Goal: Find specific page/section: Find specific page/section

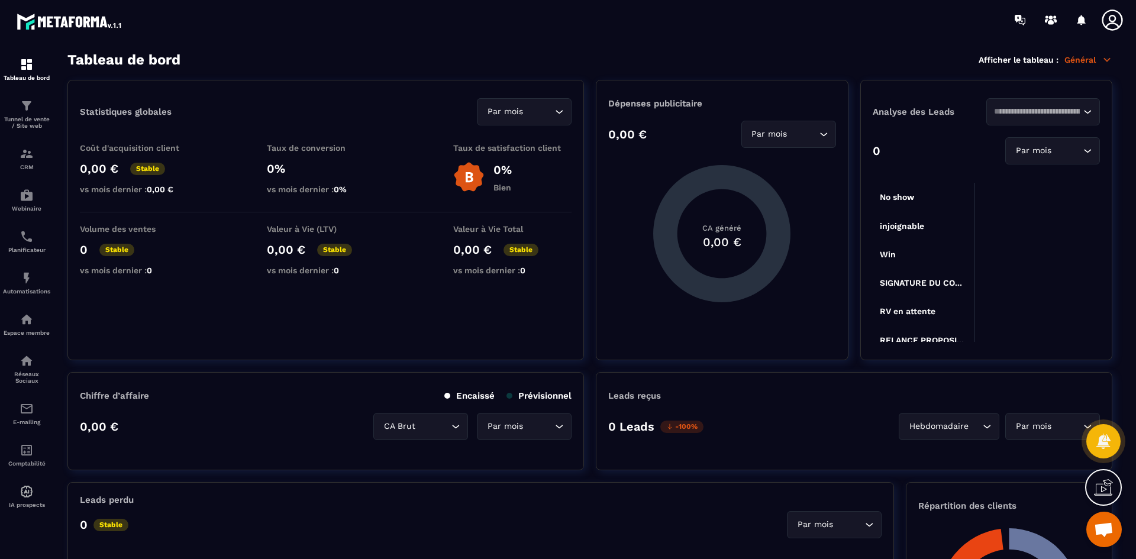
scroll to position [3420, 0]
click at [24, 111] on img at bounding box center [27, 106] width 14 height 14
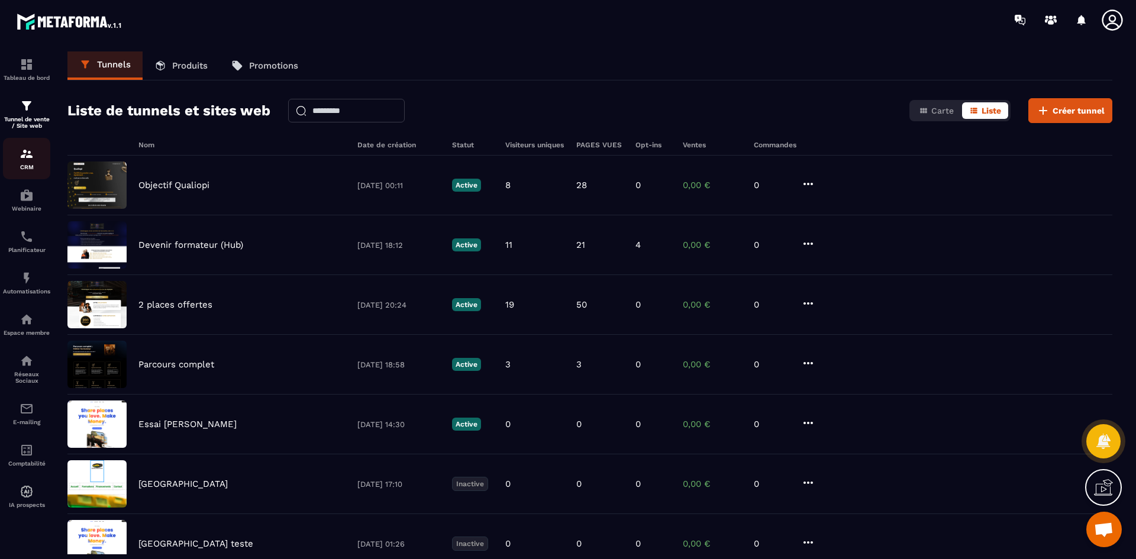
click at [28, 149] on img at bounding box center [27, 154] width 14 height 14
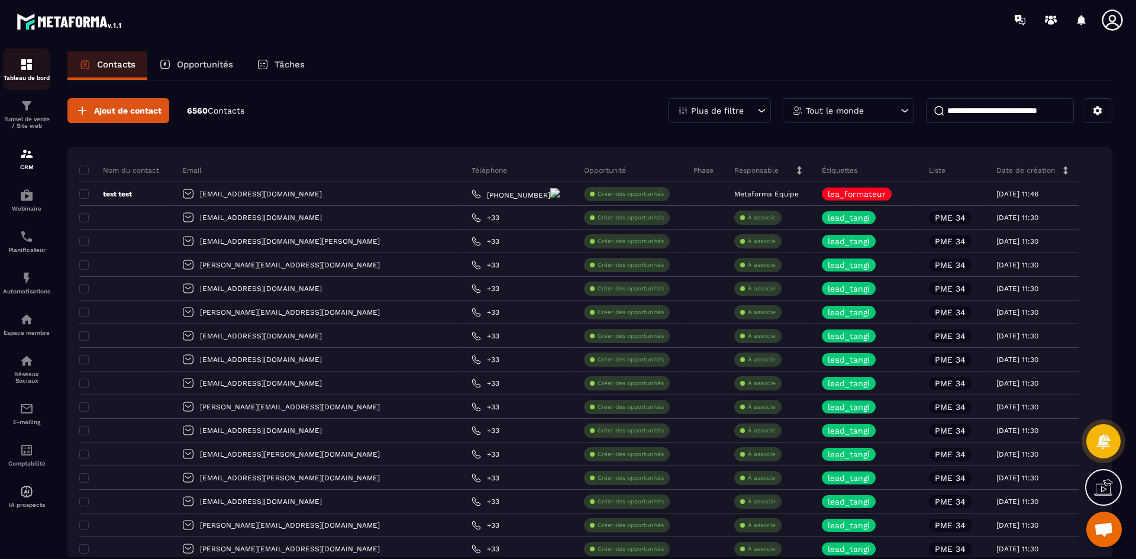
click at [21, 66] on img at bounding box center [27, 64] width 14 height 14
